Goal: Task Accomplishment & Management: Manage account settings

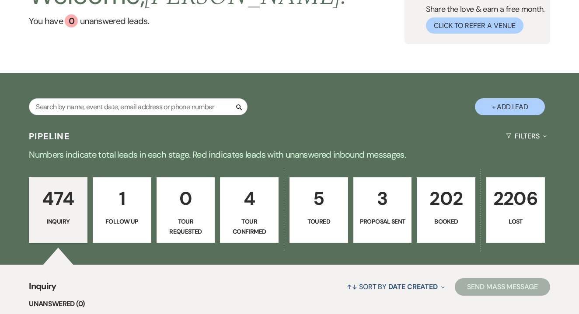
scroll to position [92, 0]
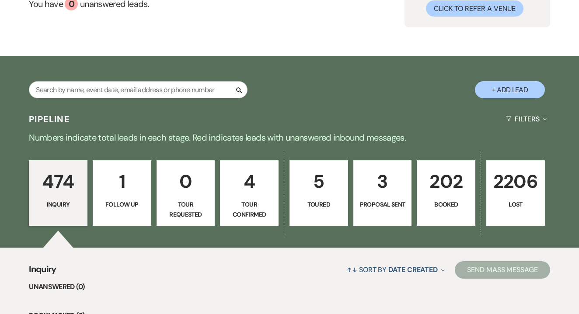
click at [250, 204] on p "Tour Confirmed" at bounding box center [249, 210] width 47 height 20
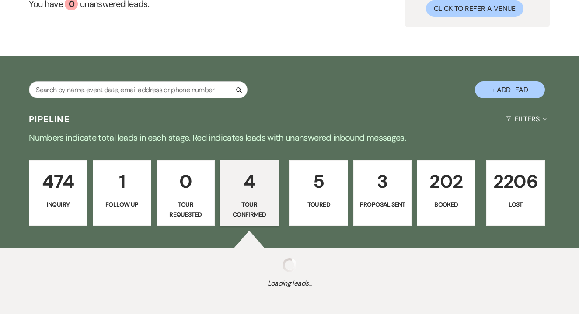
select select "4"
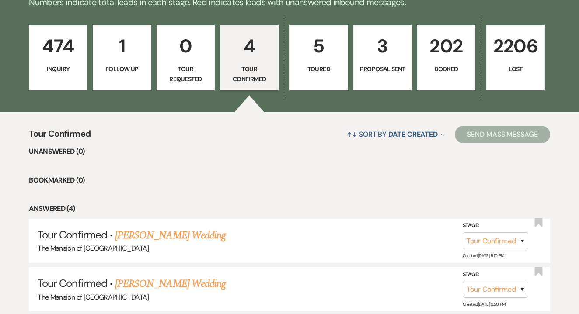
scroll to position [226, 0]
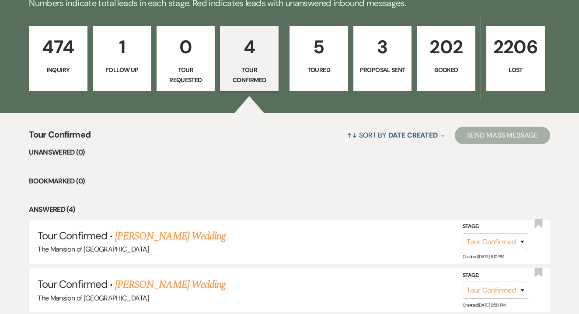
click at [137, 65] on p "Follow Up" at bounding box center [121, 70] width 47 height 10
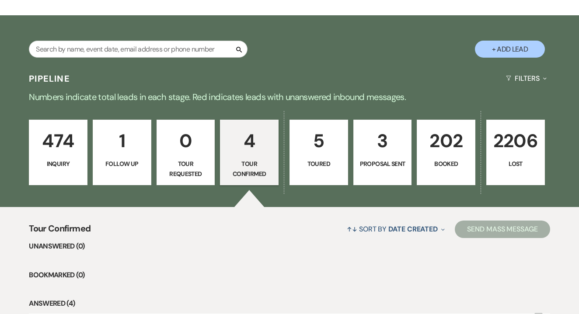
select select "9"
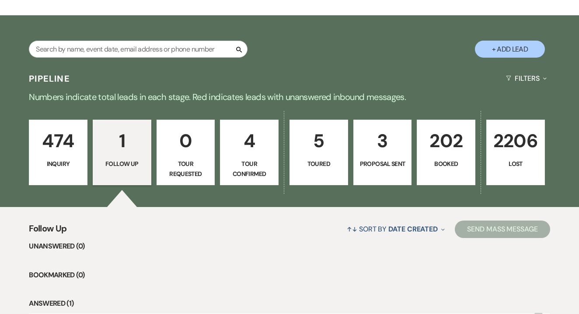
click at [60, 147] on p "474" at bounding box center [58, 140] width 47 height 29
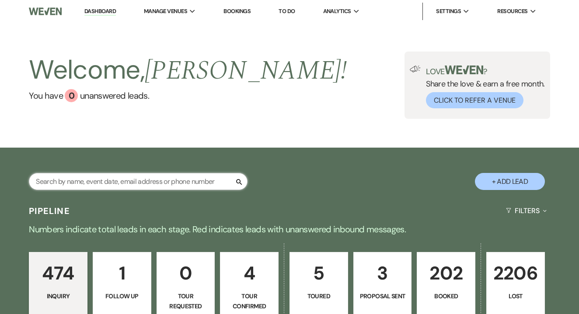
click at [161, 179] on input "text" at bounding box center [138, 181] width 219 height 17
type input "[PERSON_NAME]"
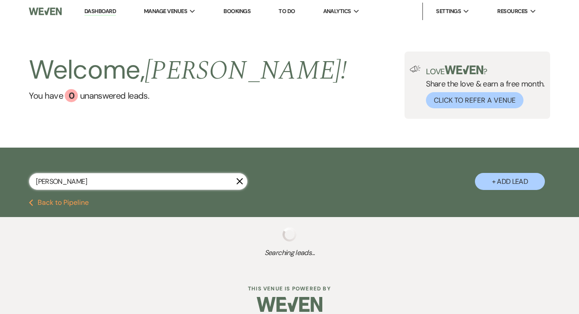
select select "8"
select select "6"
select select "8"
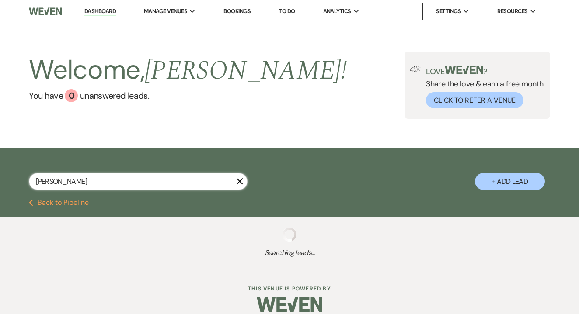
select select "8"
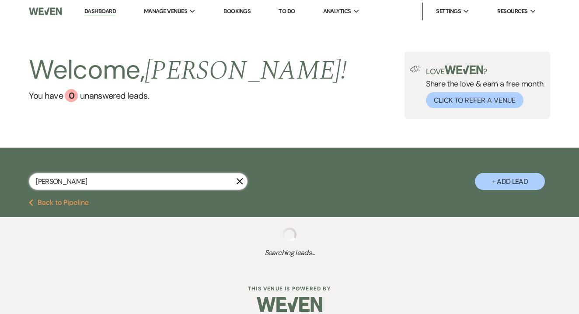
select select "8"
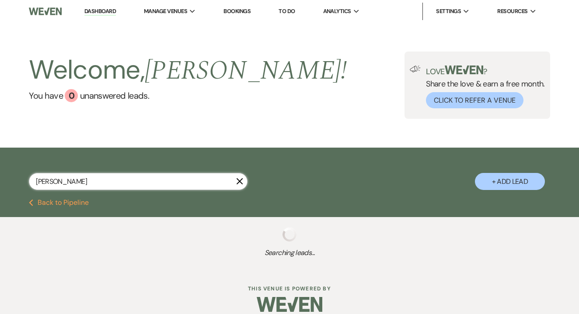
select select "8"
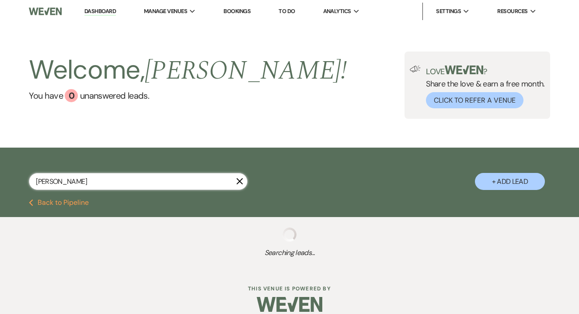
select select "8"
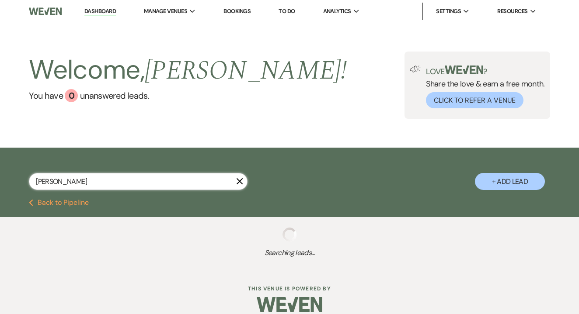
select select "8"
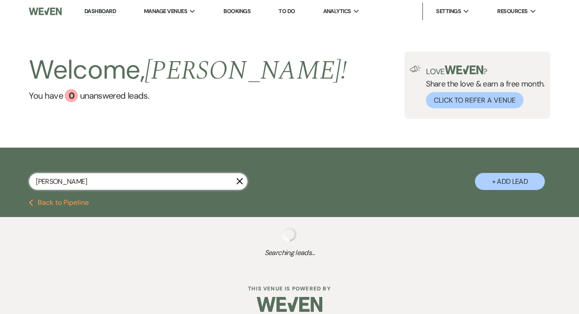
select select "8"
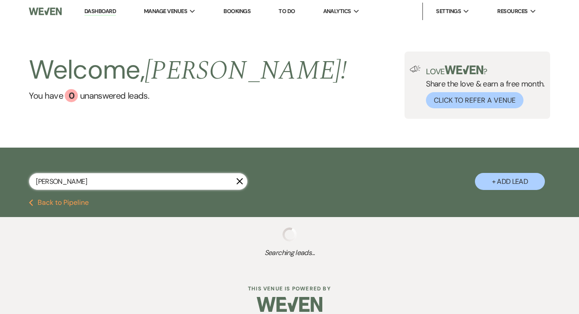
select select "8"
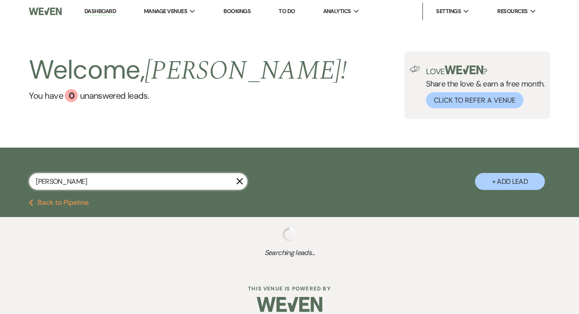
select select "8"
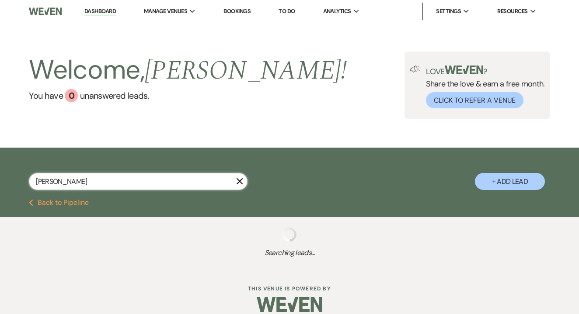
select select "8"
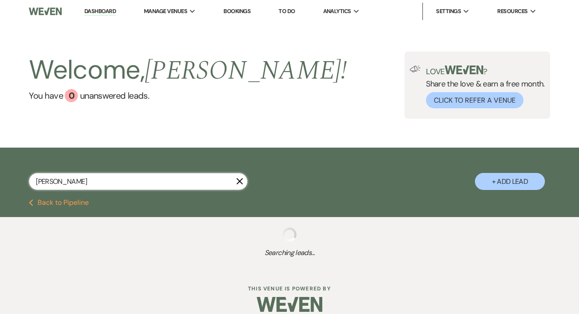
select select "8"
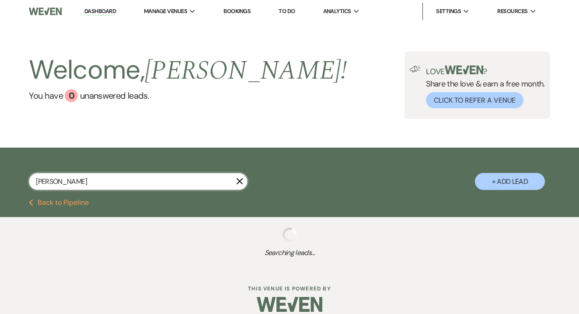
select select "8"
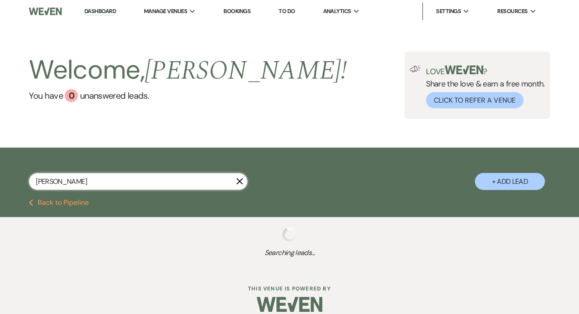
select select "8"
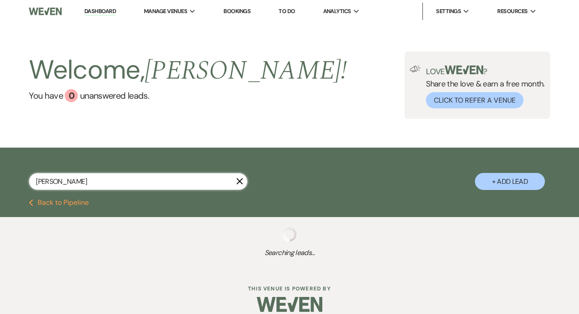
select select "8"
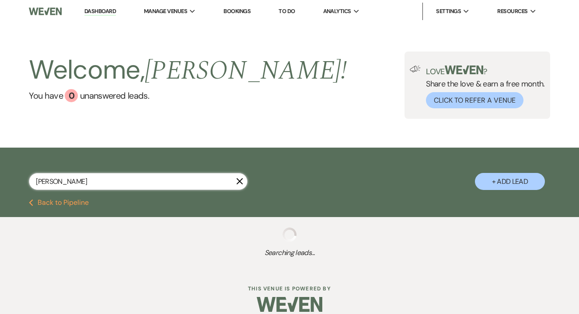
select select "8"
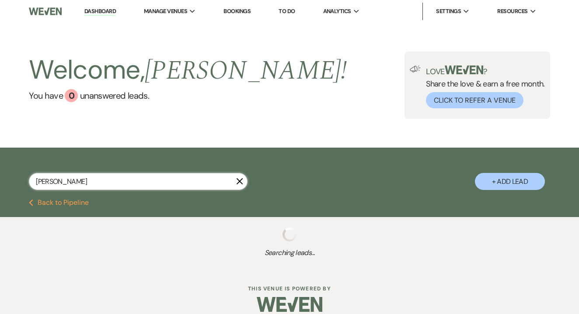
select select "8"
select select "6"
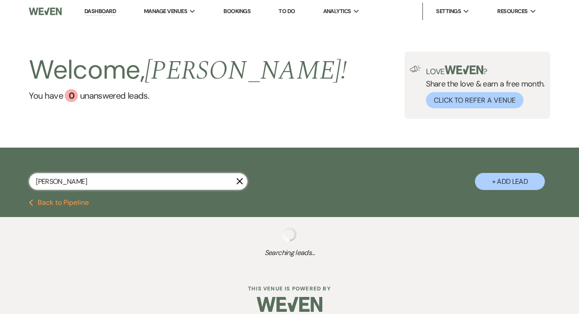
select select "8"
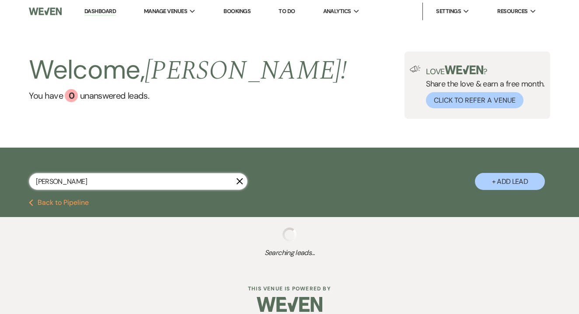
select select "8"
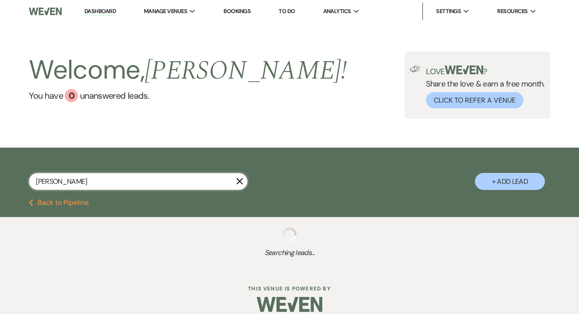
select select "8"
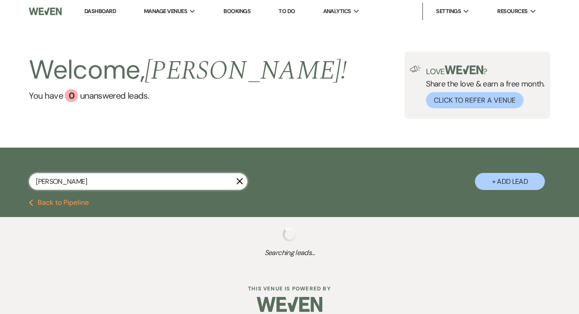
select select "8"
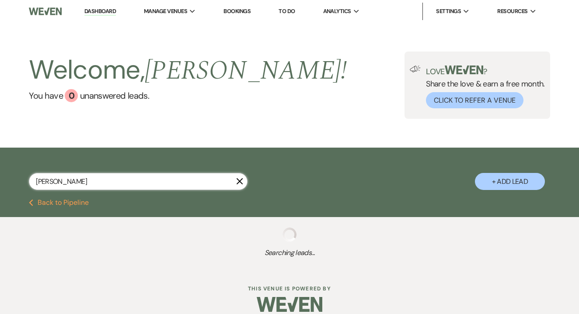
select select "8"
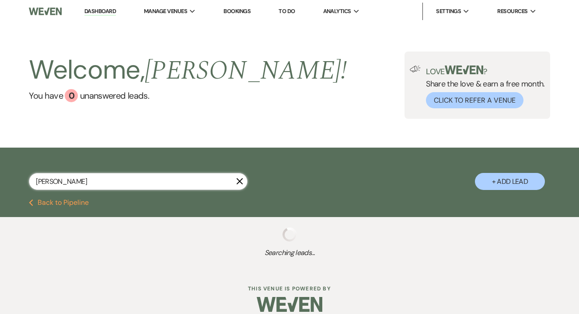
select select "8"
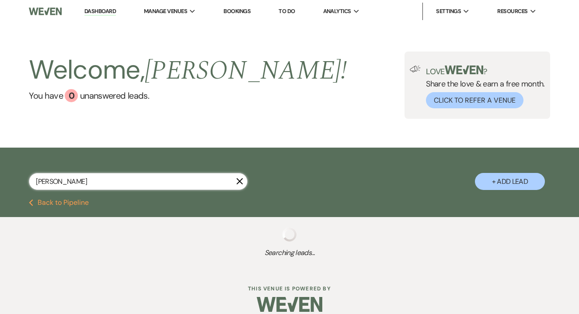
select select "8"
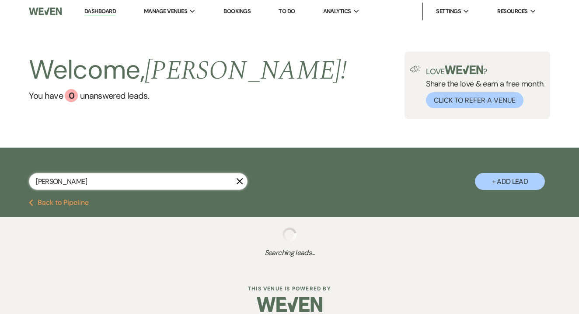
select select "8"
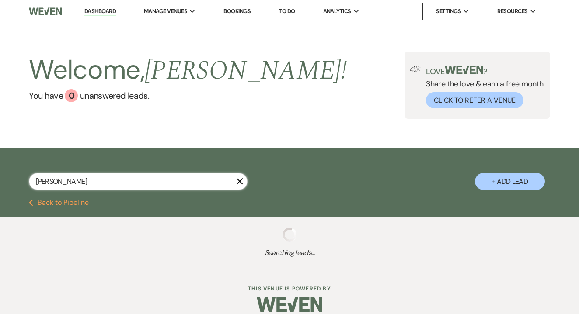
select select "8"
